Goal: Transaction & Acquisition: Purchase product/service

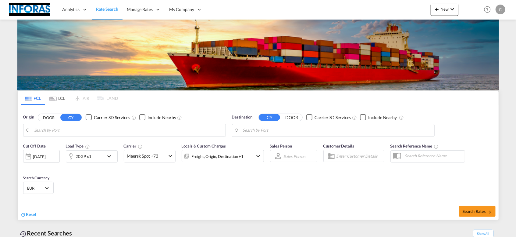
type input "[GEOGRAPHIC_DATA], [GEOGRAPHIC_DATA]"
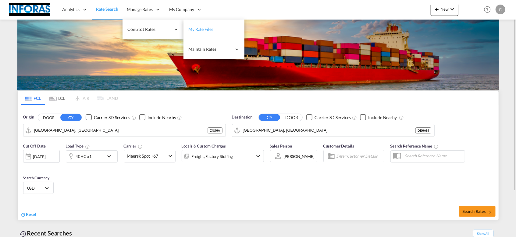
click at [199, 30] on span "My Rate Files" at bounding box center [200, 29] width 25 height 5
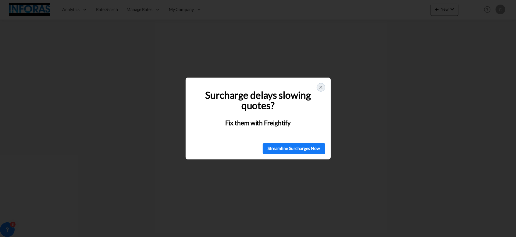
click at [323, 86] on icon at bounding box center [320, 87] width 5 height 5
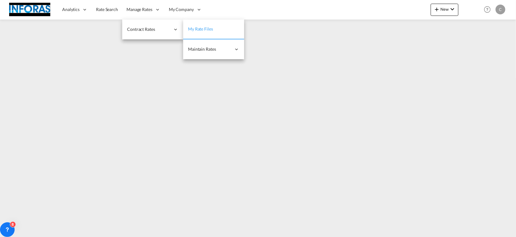
click at [196, 30] on span "My Rate Files" at bounding box center [200, 28] width 25 height 5
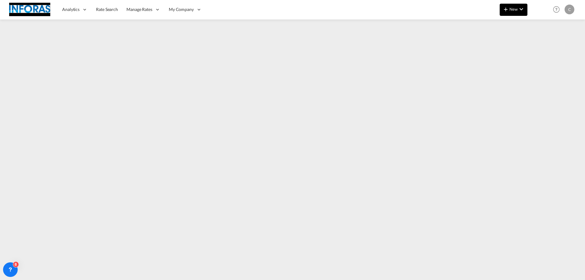
click at [516, 10] on span "New" at bounding box center [513, 9] width 23 height 5
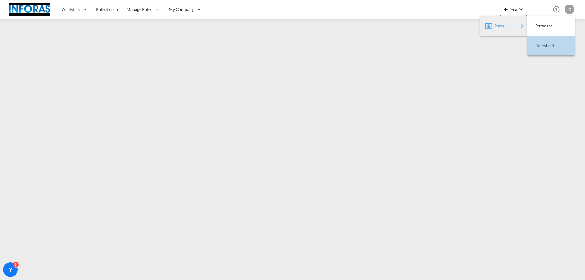
drag, startPoint x: 546, startPoint y: 45, endPoint x: 553, endPoint y: 1, distance: 44.5
click at [516, 44] on span "Ratesheet" at bounding box center [539, 46] width 7 height 12
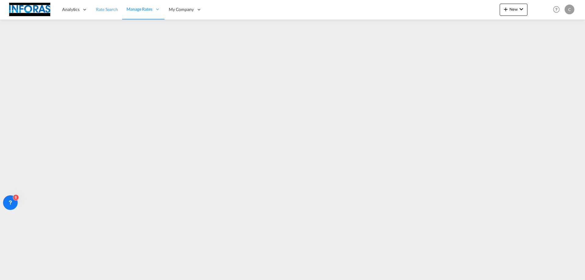
click at [110, 9] on span "Rate Search" at bounding box center [107, 9] width 22 height 5
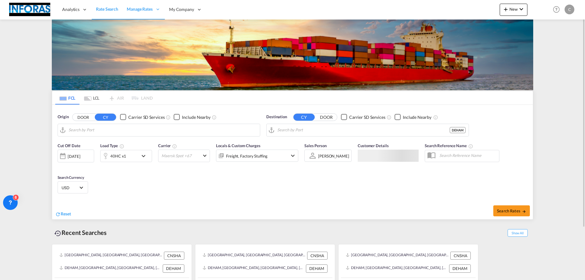
click at [86, 126] on input "Search by Port" at bounding box center [163, 130] width 188 height 9
type input "[GEOGRAPHIC_DATA], [GEOGRAPHIC_DATA]"
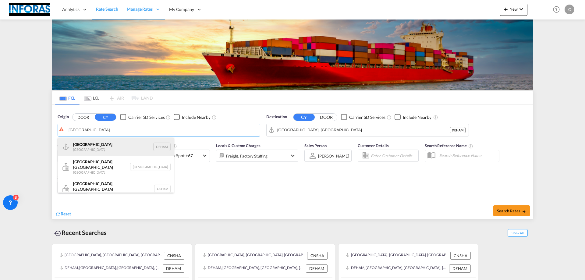
click at [93, 148] on div "[GEOGRAPHIC_DATA] [GEOGRAPHIC_DATA] DEHAM" at bounding box center [116, 147] width 116 height 18
type input "[GEOGRAPHIC_DATA], [GEOGRAPHIC_DATA]"
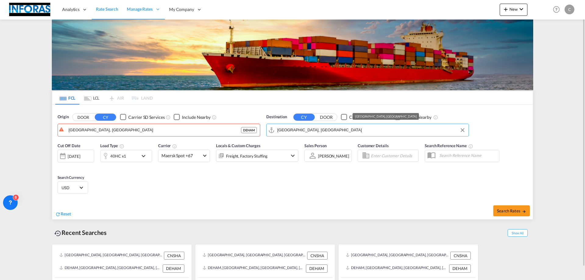
click at [289, 130] on input "[GEOGRAPHIC_DATA], [GEOGRAPHIC_DATA]" at bounding box center [371, 130] width 188 height 9
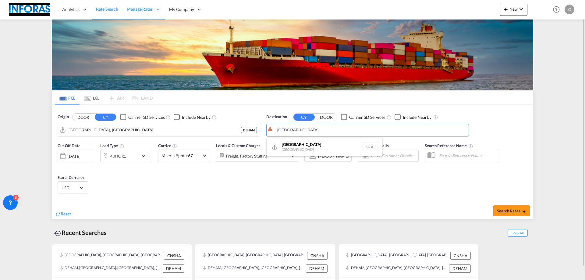
drag, startPoint x: 294, startPoint y: 147, endPoint x: 283, endPoint y: 150, distance: 11.6
click at [294, 147] on div "[GEOGRAPHIC_DATA] [GEOGRAPHIC_DATA] ZADUR" at bounding box center [325, 147] width 116 height 18
type input "[GEOGRAPHIC_DATA], ZADUR"
click at [136, 156] on div "40HC x1" at bounding box center [120, 156] width 38 height 12
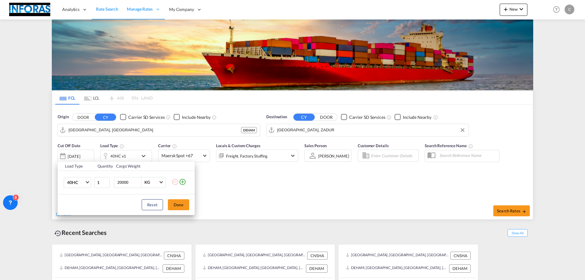
click at [256, 158] on div "Load Type Quantity Cargo Weight 40HC 20GP 40GP 40HC 45HC 20RE 40RE 40HR 20OT 40…" at bounding box center [292, 140] width 585 height 280
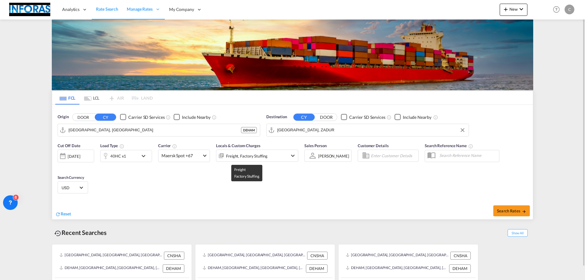
click at [256, 157] on div "Freight, Factory Stuffing" at bounding box center [246, 156] width 41 height 9
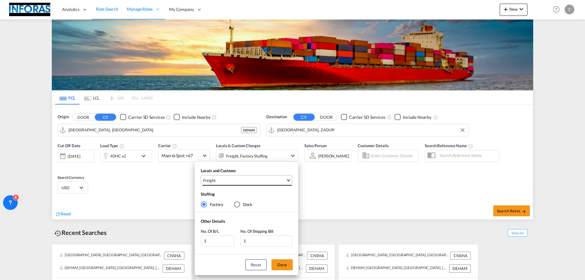
click at [236, 183] on span "Freight" at bounding box center [244, 180] width 83 height 5
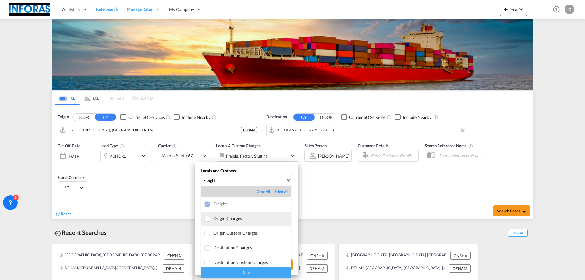
click at [219, 220] on div "Origin Charges" at bounding box center [252, 218] width 78 height 5
click at [233, 236] on div "Done" at bounding box center [246, 272] width 90 height 11
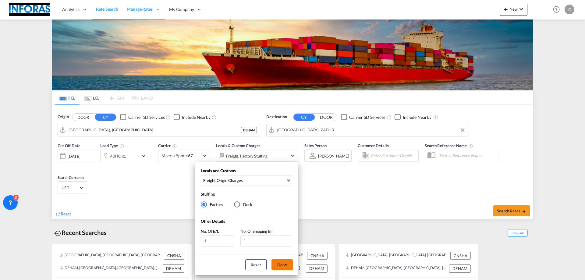
click at [288, 236] on button "Done" at bounding box center [282, 264] width 21 height 11
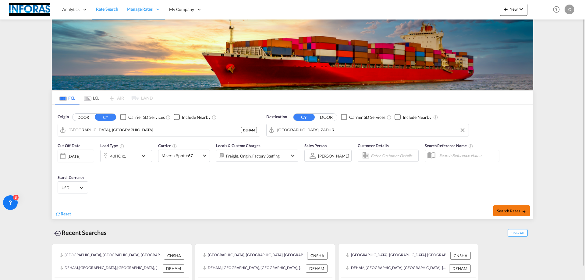
click at [504, 212] on span "Search Rates" at bounding box center [511, 210] width 29 height 5
type input "DEHAM to ZADUR / [DATE]"
